Goal: Information Seeking & Learning: Find specific fact

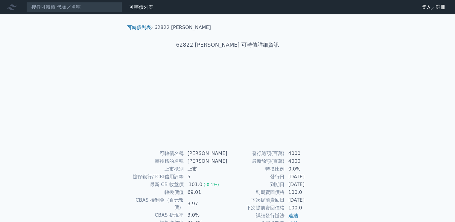
scroll to position [55, 0]
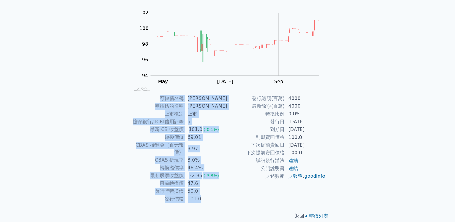
drag, startPoint x: 164, startPoint y: 98, endPoint x: 385, endPoint y: 153, distance: 227.6
click at [385, 153] on div "可轉債列表 財務數據 可轉債列表 財務數據 登入／註冊 登入／註冊 可轉債列表 › 62822 [PERSON_NAME] 62822 [PERSON_NAM…" at bounding box center [227, 87] width 455 height 284
copy div "可轉債名稱 康舒二 轉換標的名稱 康舒 上市櫃別 上市 擔保銀行/TCRI信用評等 5 最新 CB 收盤價 101.0 (-0.1%) 轉換價值 69.01 …"
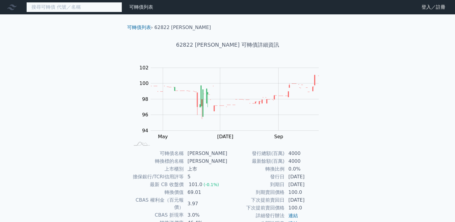
click at [75, 10] on input at bounding box center [74, 7] width 96 height 10
type input "811210"
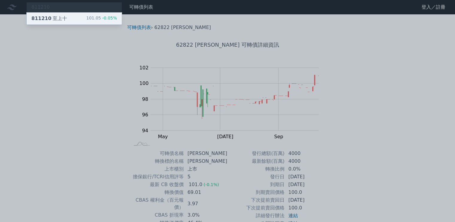
click at [51, 18] on div "811210 至上十" at bounding box center [49, 18] width 36 height 7
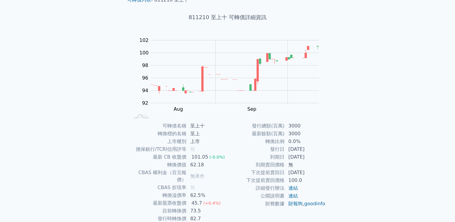
scroll to position [55, 0]
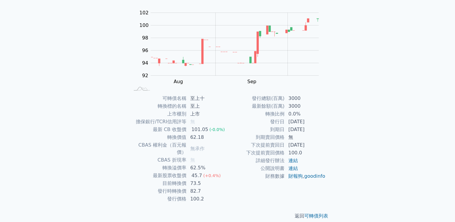
drag, startPoint x: 164, startPoint y: 96, endPoint x: 322, endPoint y: 129, distance: 160.6
click at [322, 129] on div "可轉債名稱 至上十 轉換標的名稱 至上 上市櫃別 上市 擔保銀行/TCRI信用評等 無 最新 CB 收盤價 101.05 (-0.0%) 轉換價值 62.18…" at bounding box center [227, 149] width 211 height 108
copy div "可轉債名稱 至上十 轉換標的名稱 至上 上市櫃別 上市 擔保銀行/TCRI信用評等 無 最新 CB 收盤價 101.05 (-0.0%) 轉換價值 62.18…"
